Goal: Information Seeking & Learning: Compare options

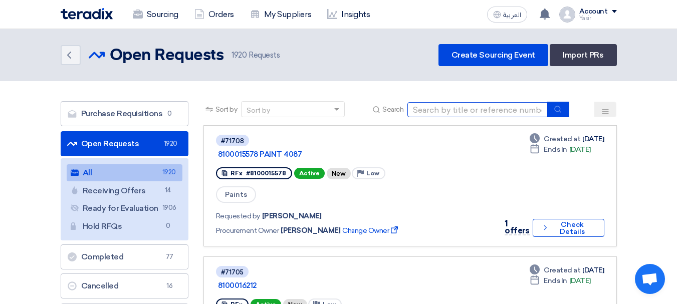
click at [496, 108] on input at bounding box center [477, 109] width 140 height 15
type input "16241"
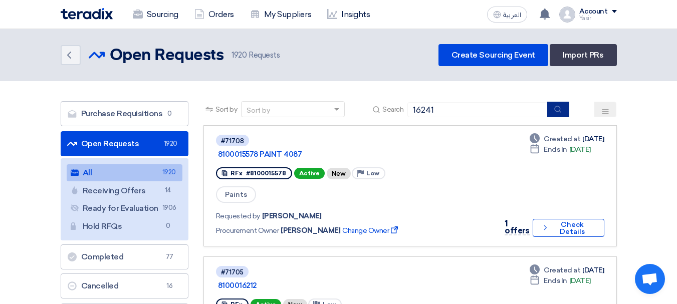
click at [559, 109] on icon "submit" at bounding box center [558, 109] width 8 height 8
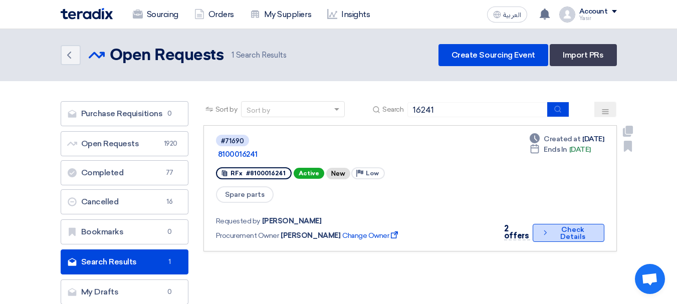
click at [575, 224] on button "Check details Check Details" at bounding box center [568, 233] width 71 height 18
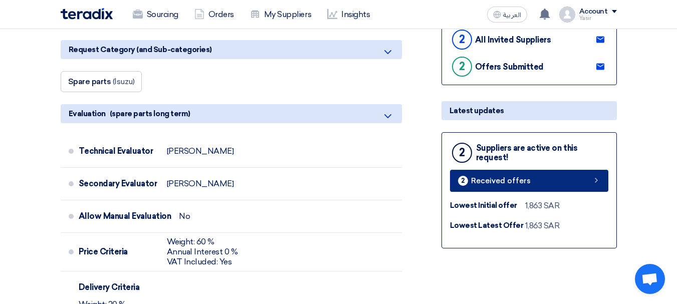
click at [534, 178] on link "2 Received offers" at bounding box center [529, 181] width 158 height 22
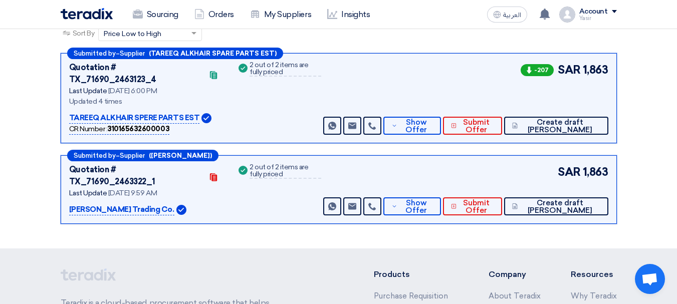
scroll to position [154, 0]
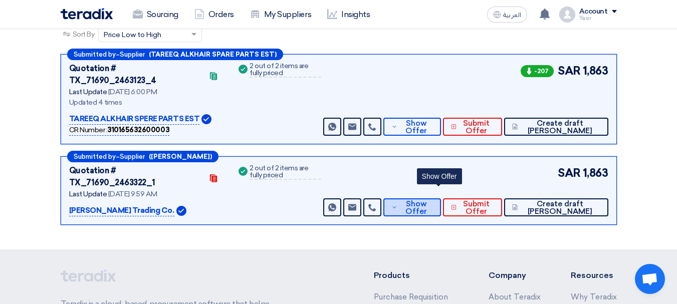
click at [433, 200] on span "Show Offer" at bounding box center [416, 207] width 33 height 15
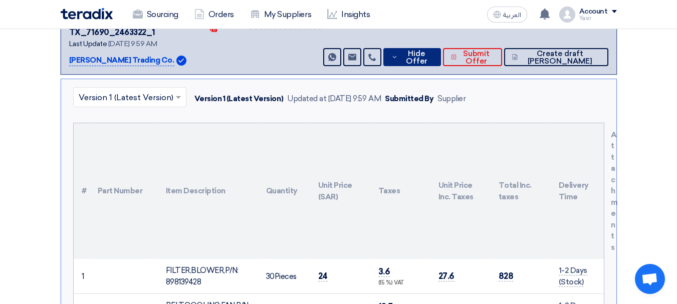
scroll to position [405, 0]
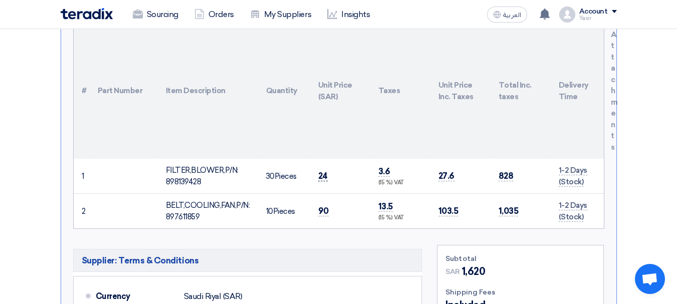
click at [323, 171] on span "24" at bounding box center [323, 176] width 10 height 11
click at [328, 194] on td "90" at bounding box center [340, 211] width 60 height 35
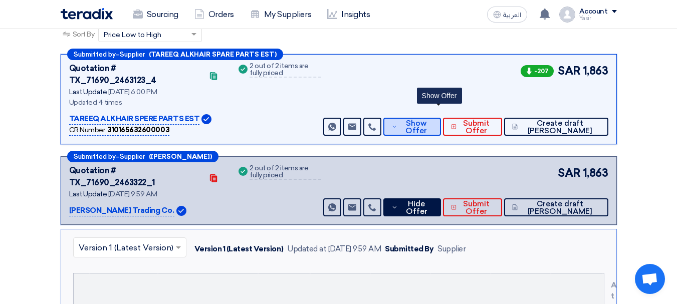
click at [433, 120] on span "Show Offer" at bounding box center [416, 127] width 33 height 15
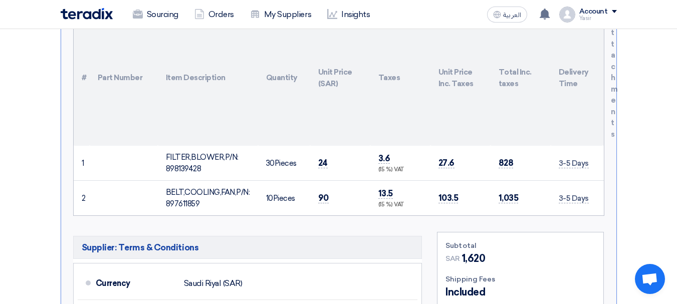
scroll to position [355, 0]
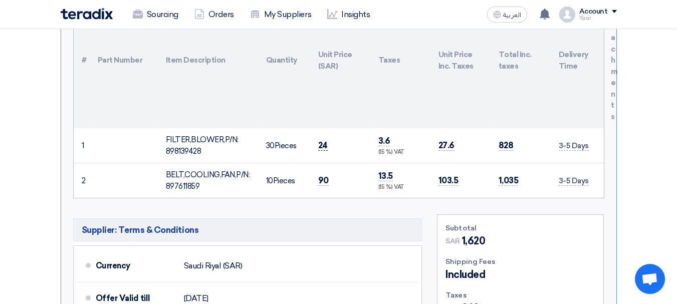
click at [324, 140] on span "24" at bounding box center [323, 145] width 10 height 11
click at [321, 163] on td "90" at bounding box center [340, 180] width 60 height 35
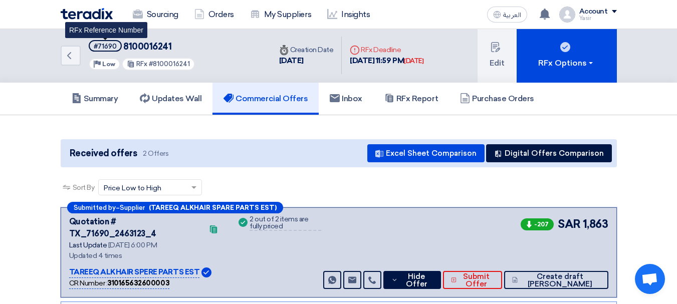
scroll to position [0, 0]
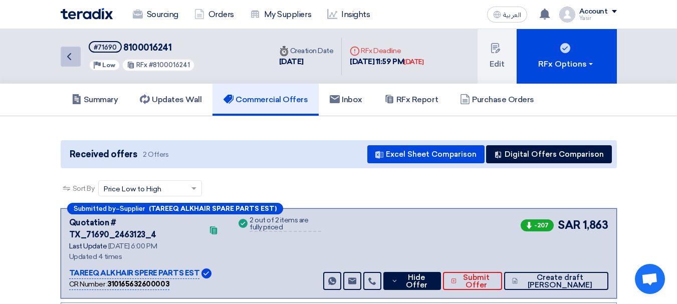
click at [74, 58] on icon "Back" at bounding box center [69, 57] width 12 height 12
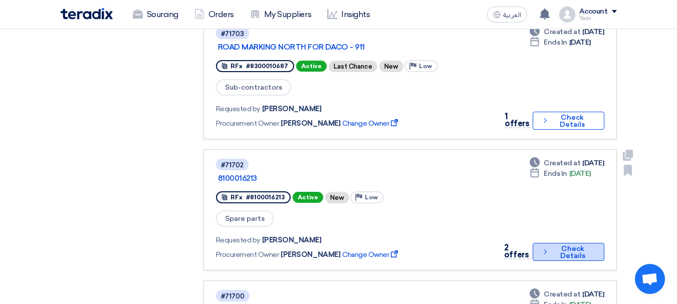
click at [562, 243] on button "Check details Check Details" at bounding box center [568, 252] width 71 height 18
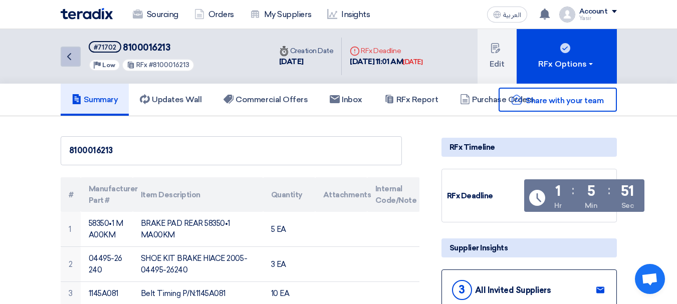
click at [78, 53] on link "Back" at bounding box center [71, 57] width 20 height 20
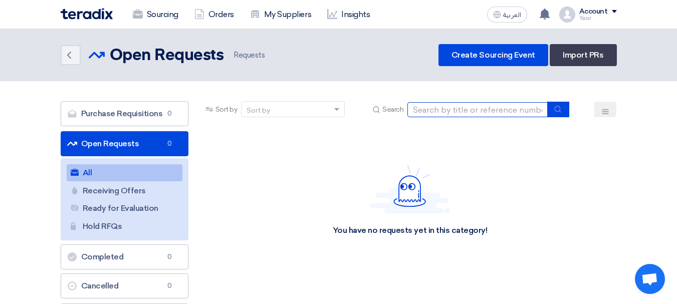
drag, startPoint x: 485, startPoint y: 113, endPoint x: 484, endPoint y: 107, distance: 6.1
click at [484, 113] on input at bounding box center [477, 109] width 140 height 15
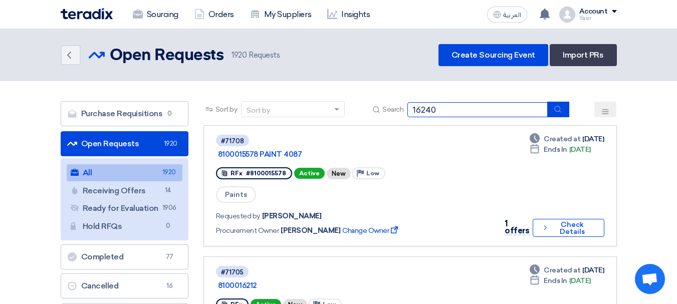
type input "16240"
click at [555, 104] on button "submit" at bounding box center [558, 110] width 22 height 16
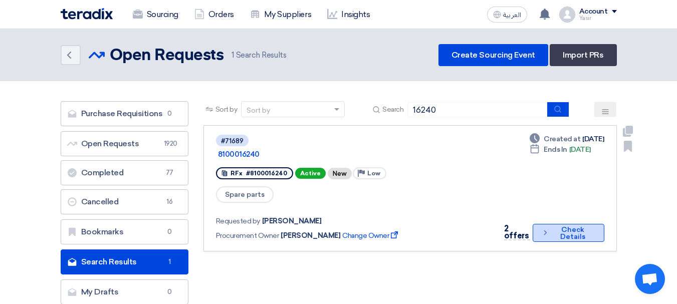
click at [556, 224] on button "Check details Check Details" at bounding box center [568, 233] width 71 height 18
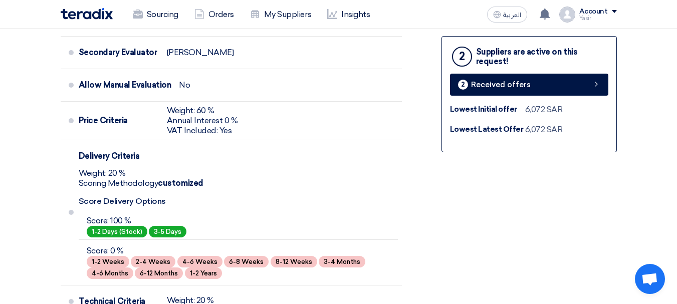
scroll to position [351, 0]
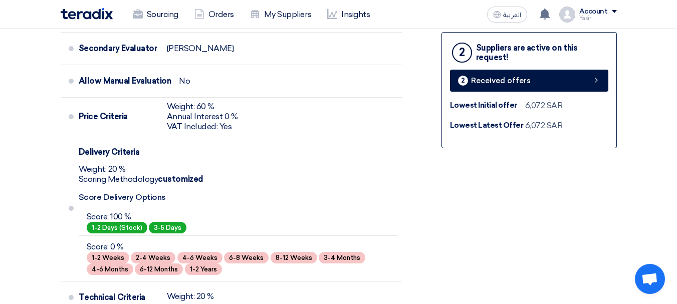
click at [547, 95] on div "2 Suppliers are active on this request! 2 Received offers Lowest Initial offer …" at bounding box center [528, 90] width 175 height 116
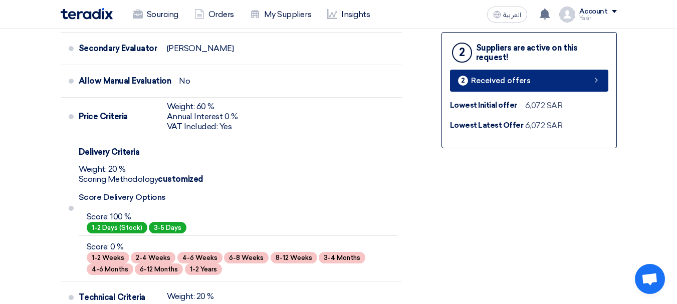
click at [545, 88] on link "2 Received offers" at bounding box center [529, 81] width 158 height 22
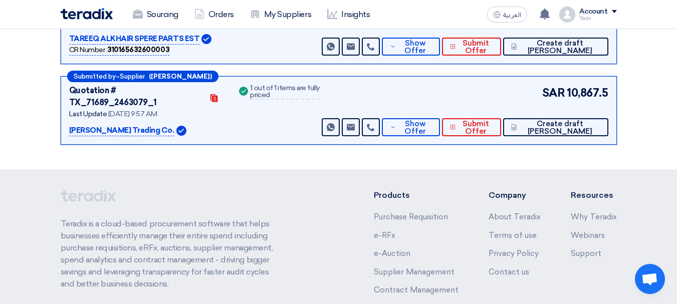
scroll to position [142, 0]
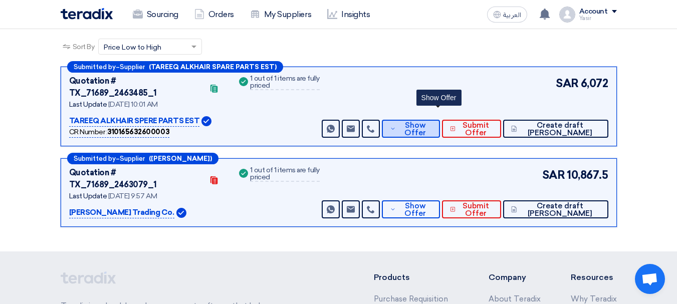
click at [396, 125] on icon at bounding box center [393, 129] width 6 height 8
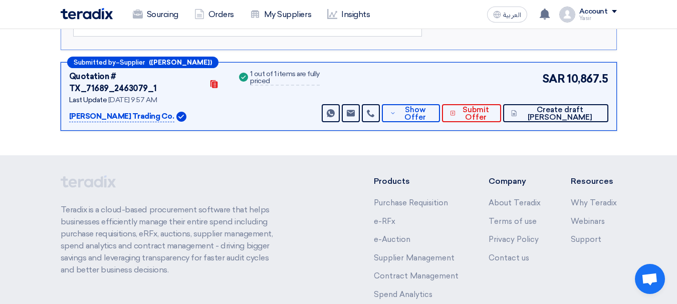
scroll to position [743, 0]
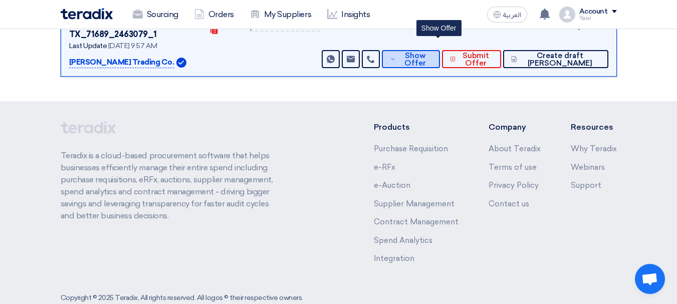
click at [431, 52] on span "Show Offer" at bounding box center [414, 59] width 33 height 15
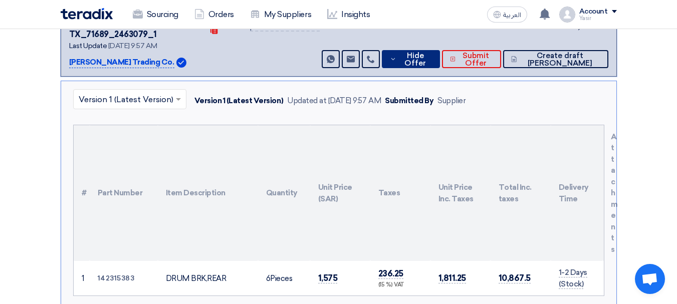
scroll to position [442, 0]
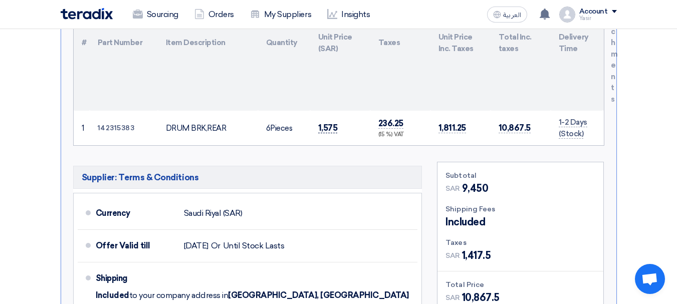
click at [324, 123] on span "1,575" at bounding box center [328, 128] width 20 height 11
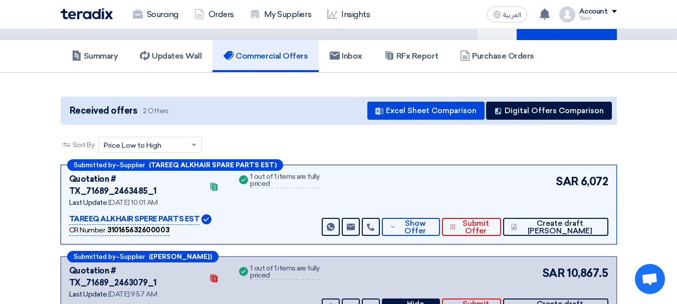
scroll to position [0, 0]
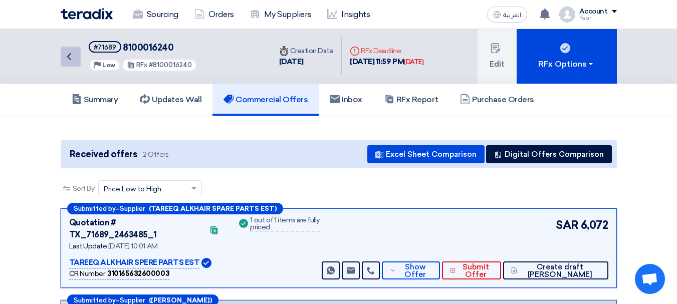
click at [79, 59] on link "Back" at bounding box center [71, 57] width 20 height 20
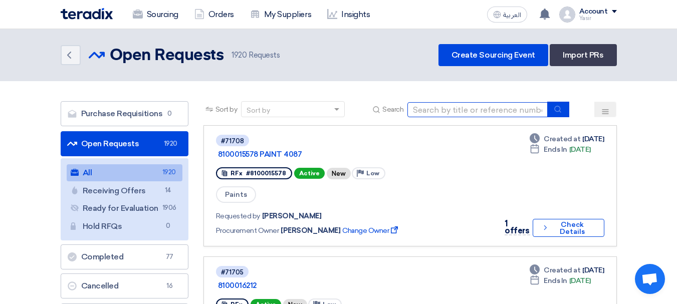
click at [480, 105] on input at bounding box center [477, 109] width 140 height 15
type input "16243"
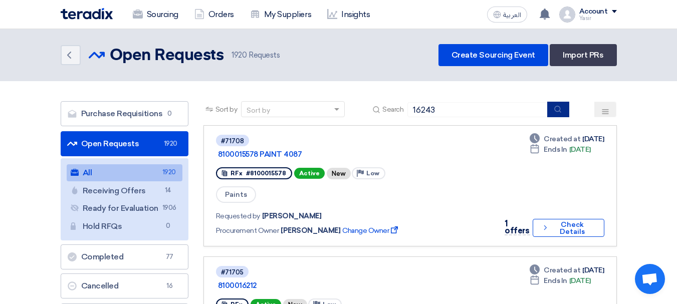
click at [560, 113] on button "submit" at bounding box center [558, 110] width 22 height 16
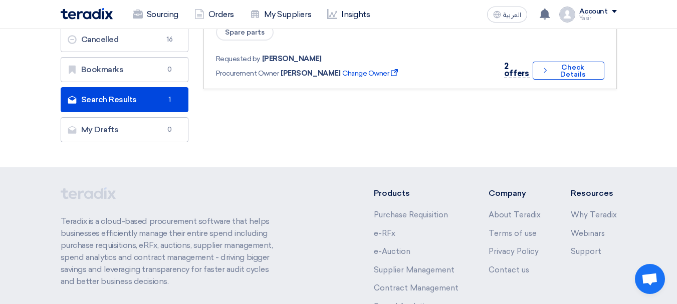
scroll to position [50, 0]
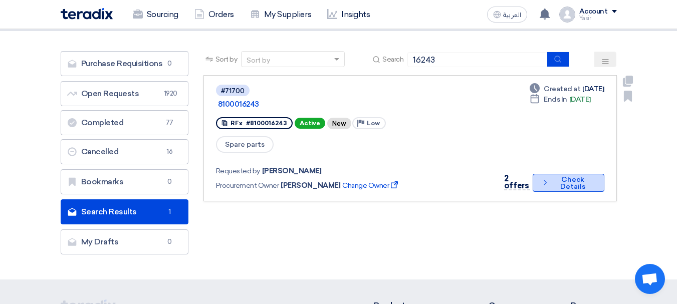
click at [598, 174] on button "Check details Check Details" at bounding box center [568, 183] width 71 height 18
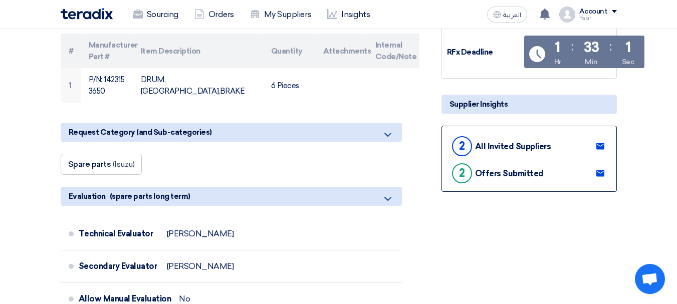
scroll to position [200, 0]
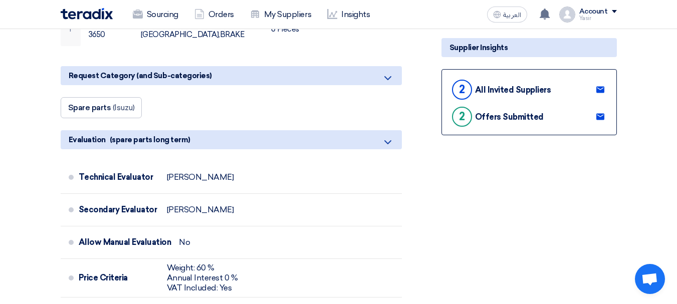
click at [388, 84] on icon at bounding box center [388, 78] width 12 height 12
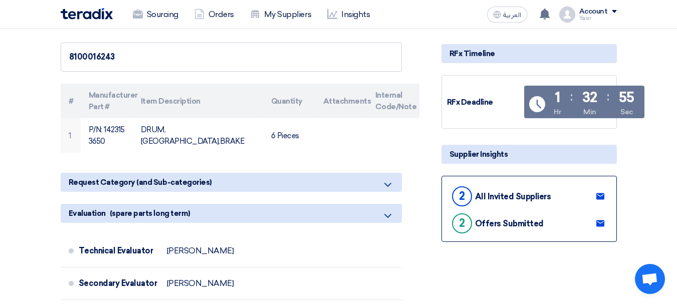
scroll to position [0, 0]
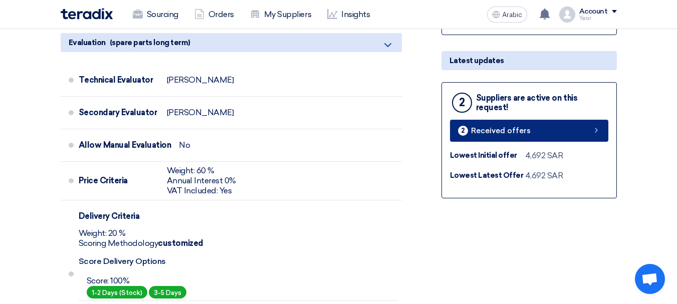
click at [594, 137] on link "2 Received offers" at bounding box center [529, 131] width 158 height 22
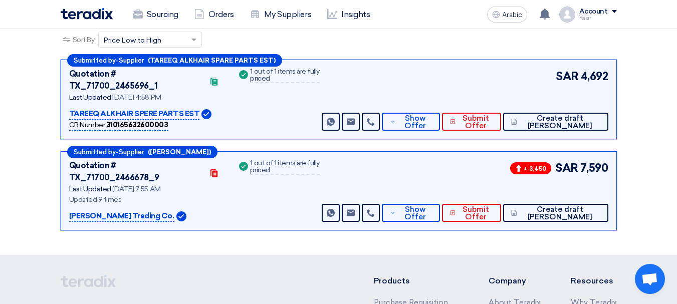
scroll to position [150, 0]
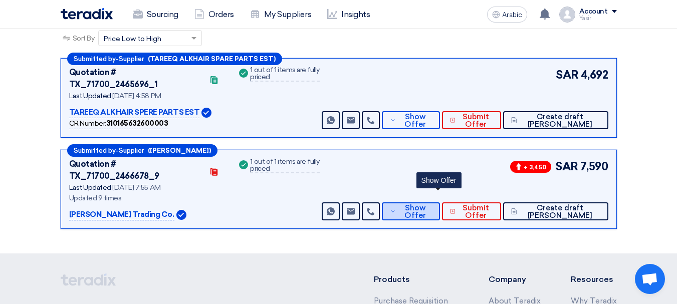
click at [426, 203] on font "Show Offer" at bounding box center [415, 211] width 22 height 17
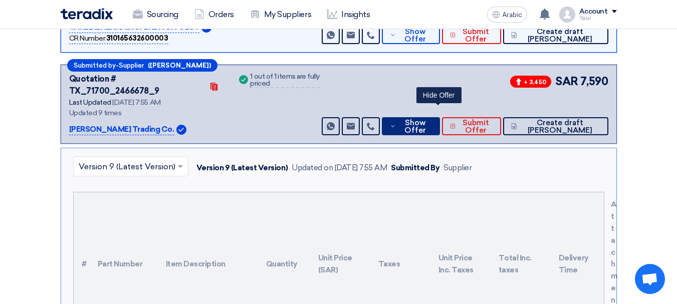
scroll to position [301, 0]
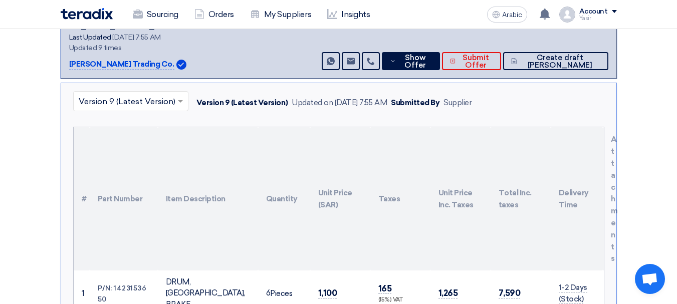
click at [330, 271] on td "1,100" at bounding box center [340, 294] width 60 height 46
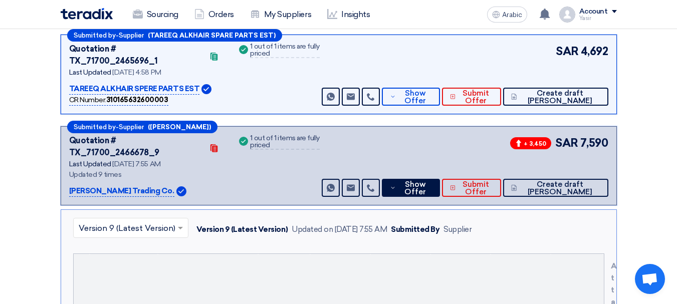
scroll to position [150, 0]
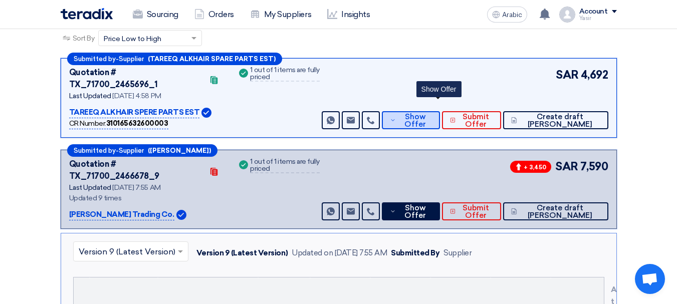
click at [426, 112] on font "Show Offer" at bounding box center [415, 120] width 22 height 17
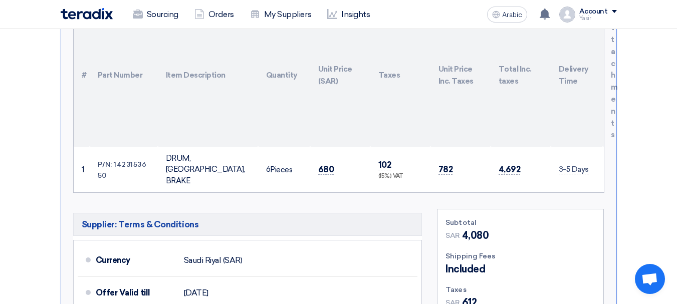
scroll to position [351, 0]
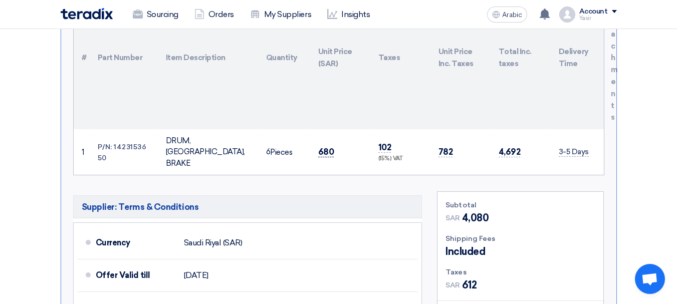
click at [326, 147] on font "680" at bounding box center [326, 152] width 16 height 10
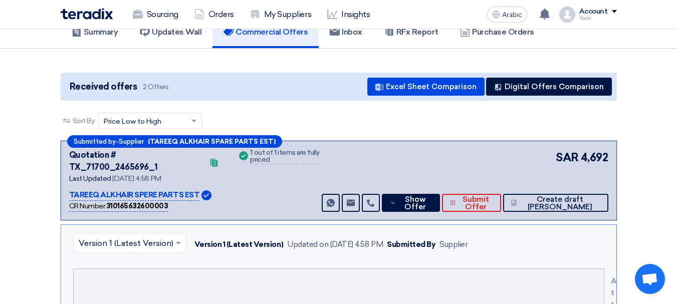
scroll to position [0, 0]
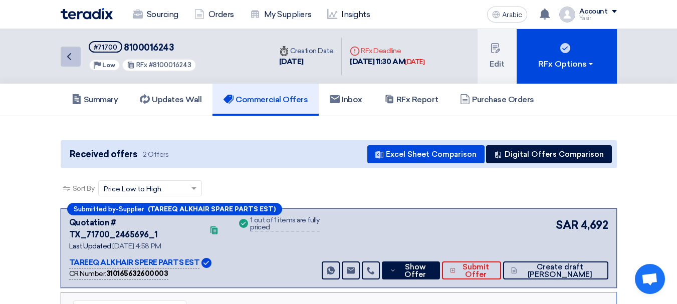
click at [76, 64] on link "Back" at bounding box center [71, 57] width 20 height 20
